Goal: Learn about a topic: Learn about a topic

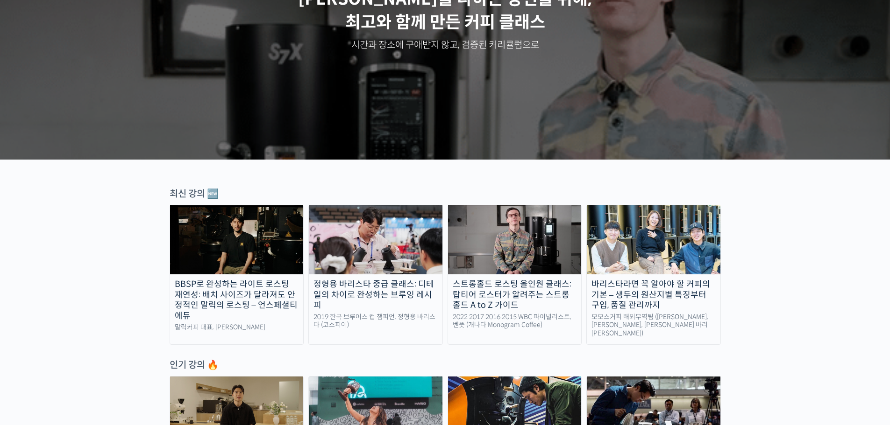
scroll to position [311, 0]
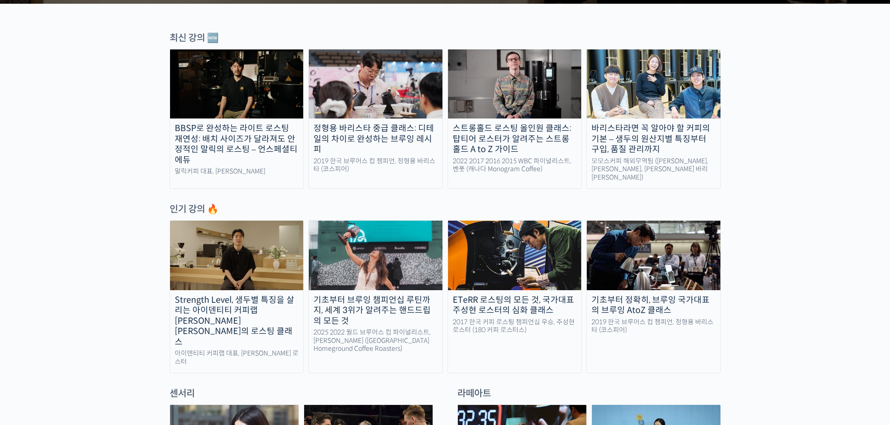
click at [229, 256] on img at bounding box center [237, 255] width 134 height 69
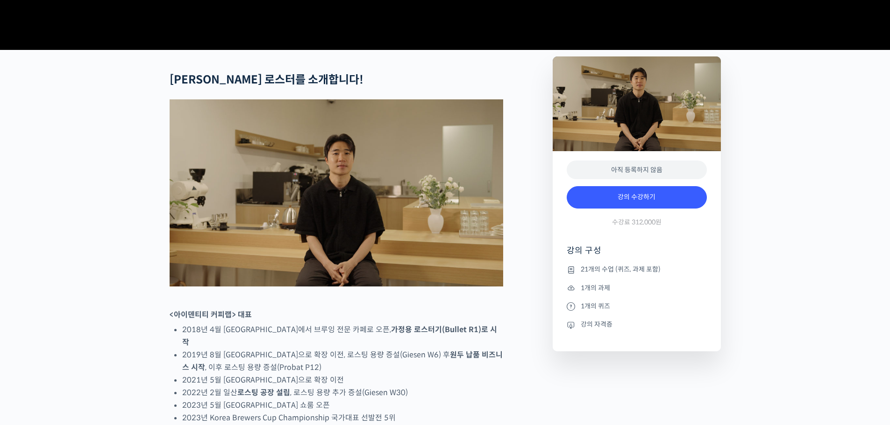
scroll to position [467, 0]
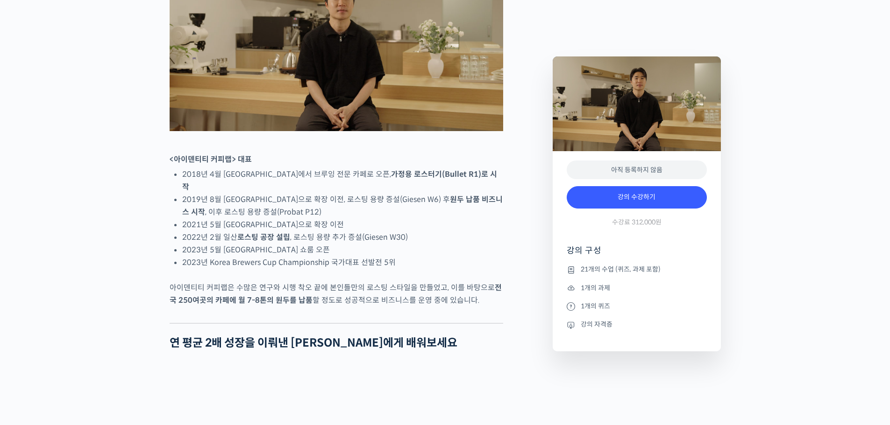
drag, startPoint x: 494, startPoint y: 205, endPoint x: 468, endPoint y: 243, distance: 46.1
click at [469, 231] on li "2021년 5월 서울 연희동으로 확장 이전" at bounding box center [342, 225] width 321 height 13
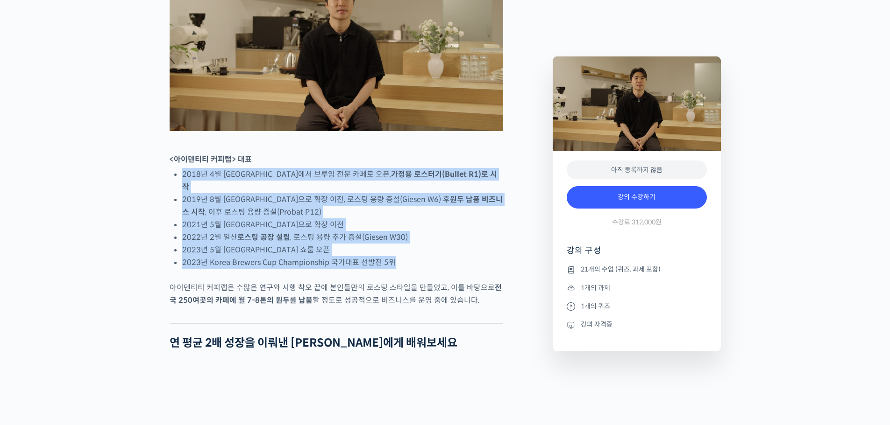
drag, startPoint x: 188, startPoint y: 207, endPoint x: 461, endPoint y: 290, distance: 285.9
click at [462, 269] on li "2023년 Korea Brewers Cup Championship 국가대표 선발전 5위" at bounding box center [342, 262] width 321 height 13
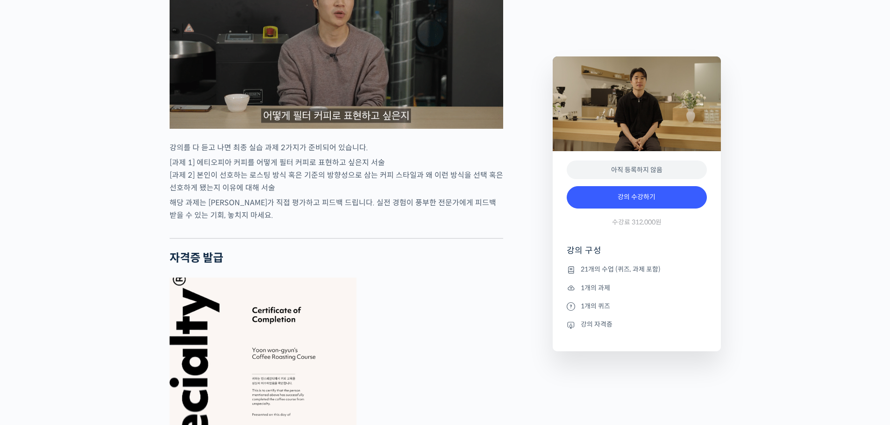
scroll to position [3114, 0]
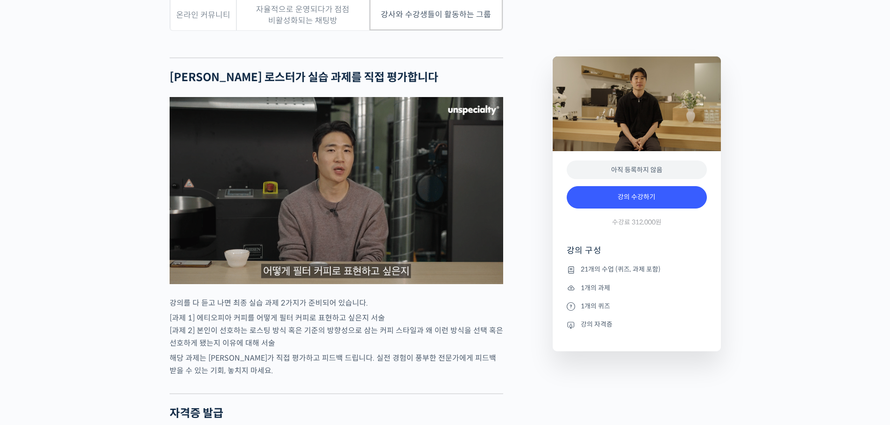
drag, startPoint x: 145, startPoint y: 102, endPoint x: 96, endPoint y: 114, distance: 50.6
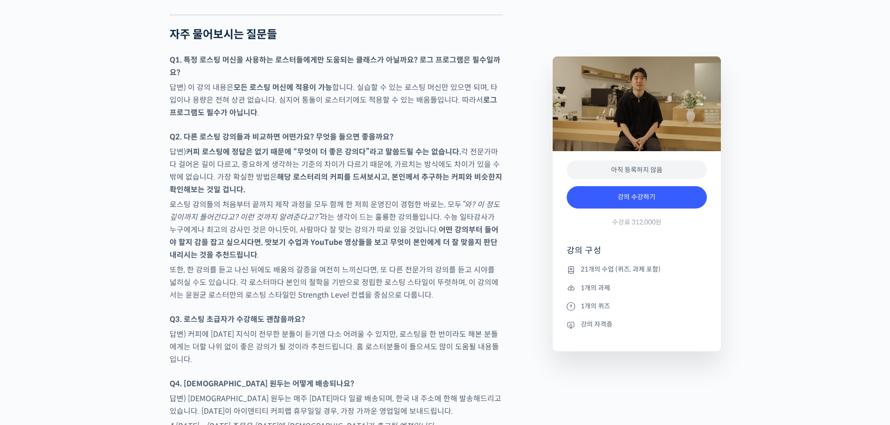
scroll to position [4203, 0]
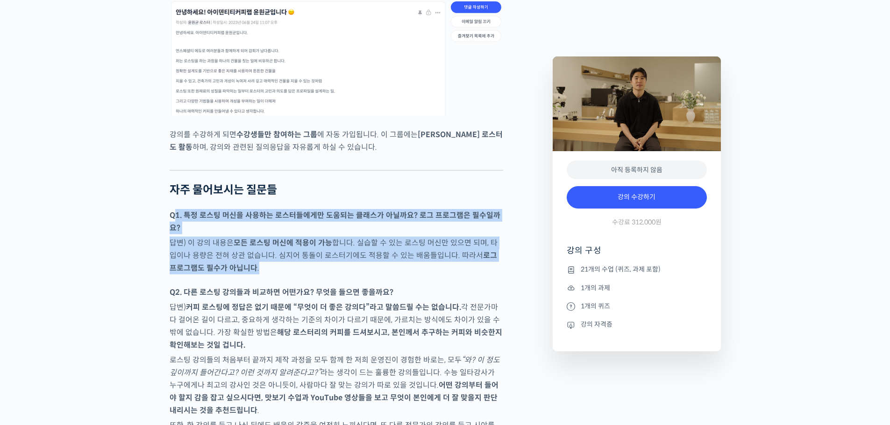
drag, startPoint x: 180, startPoint y: 185, endPoint x: 288, endPoint y: 241, distance: 121.6
click at [288, 241] on p "답변) 이 강의 내용은 모든 로스팅 머신에 적용이 가능 합니다. 실습할 수 있는 로스팅 머신만 있으면 되며, 타입이나 용량은 전혀 상관 없습니…" at bounding box center [336, 256] width 333 height 38
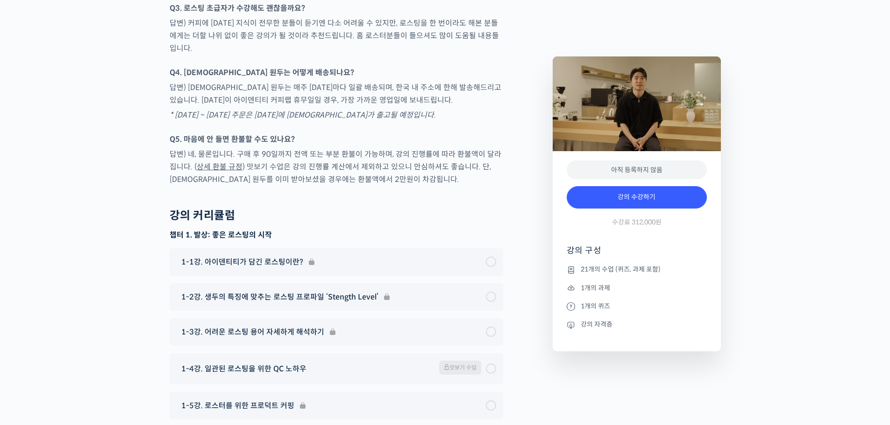
scroll to position [4982, 0]
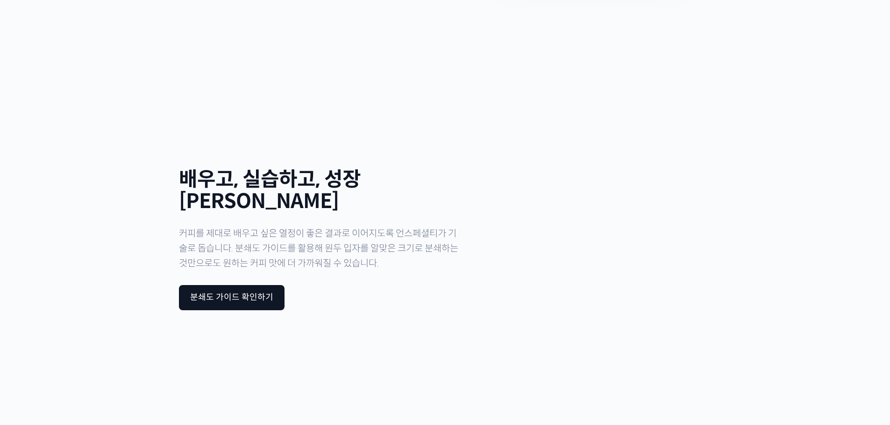
scroll to position [2742, 0]
